Goal: Task Accomplishment & Management: Manage account settings

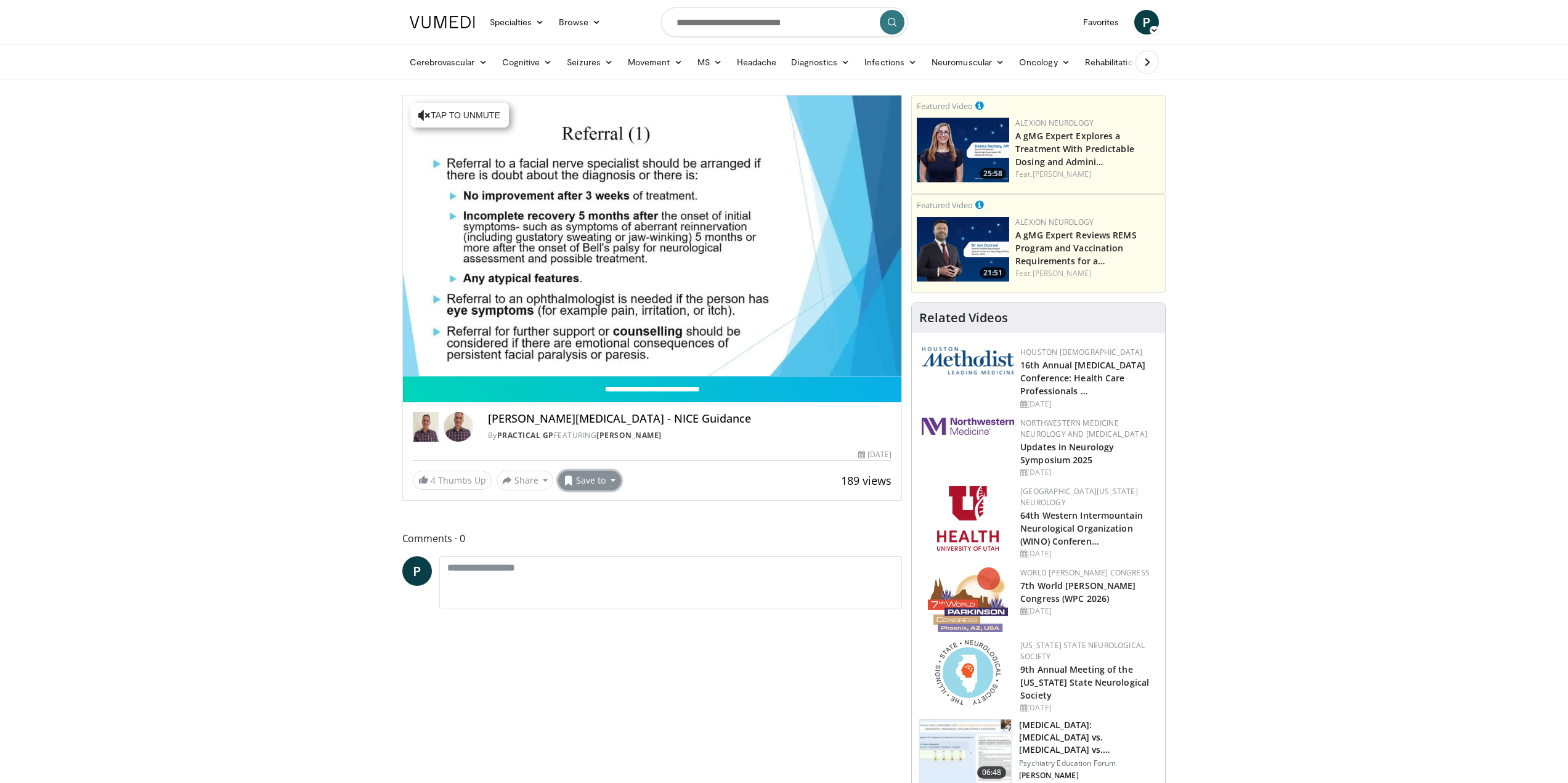
click at [591, 477] on button "Save to" at bounding box center [590, 480] width 63 height 19
click at [609, 511] on span "Add to Favorites" at bounding box center [611, 508] width 76 height 14
click at [1150, 22] on span "P" at bounding box center [1146, 22] width 24 height 24
click at [1109, 19] on link "Favorites" at bounding box center [1101, 22] width 51 height 24
